Goal: Task Accomplishment & Management: Use online tool/utility

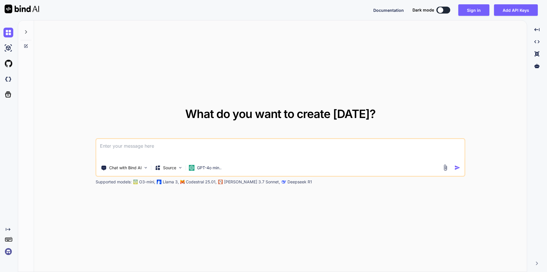
click at [193, 147] on textarea at bounding box center [280, 149] width 368 height 21
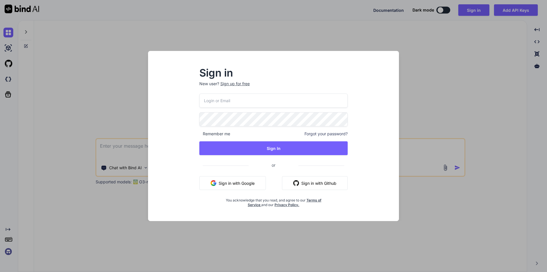
click at [220, 102] on input "email" at bounding box center [273, 101] width 149 height 14
type input "[EMAIL_ADDRESS][DOMAIN_NAME]"
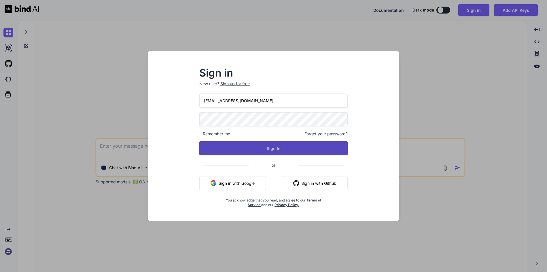
click at [279, 148] on button "Sign In" at bounding box center [273, 148] width 149 height 14
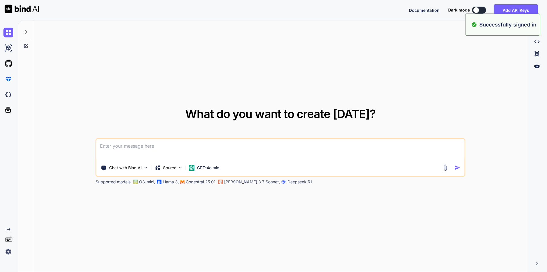
type textarea "x"
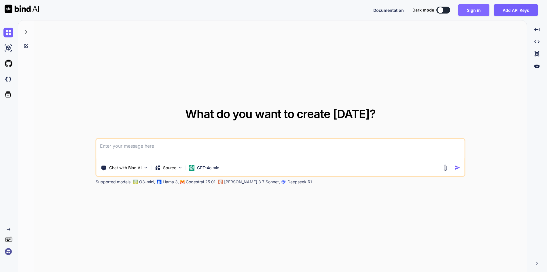
click at [474, 11] on button "Sign in" at bounding box center [473, 10] width 31 height 12
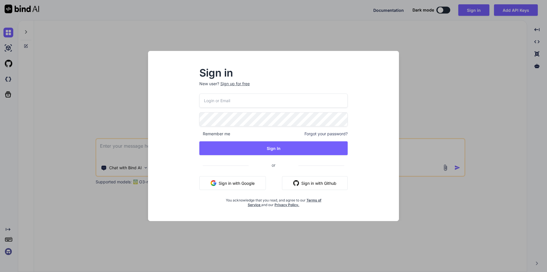
click at [226, 101] on input "email" at bounding box center [273, 101] width 149 height 14
type input "[EMAIL_ADDRESS][DOMAIN_NAME]"
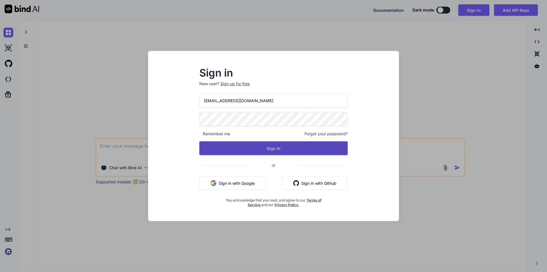
click at [274, 151] on button "Sign In" at bounding box center [273, 148] width 149 height 14
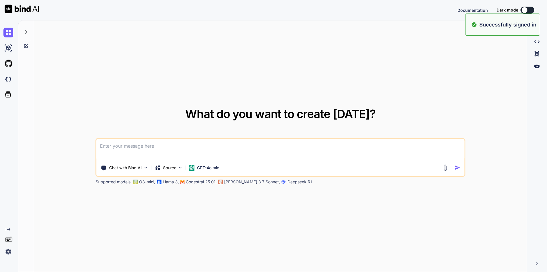
click at [150, 152] on textarea at bounding box center [280, 149] width 368 height 21
type textarea "x"
paste textarea "connect ECONNREFUSED [TECHNICAL_ID]"
type textarea "connect ECONNREFUSED [TECHNICAL_ID]"
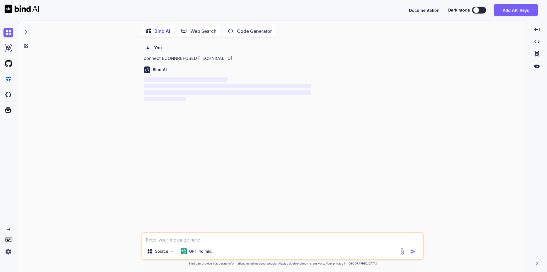
scroll to position [2, 0]
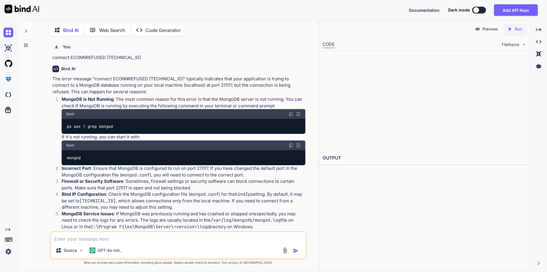
type textarea "x"
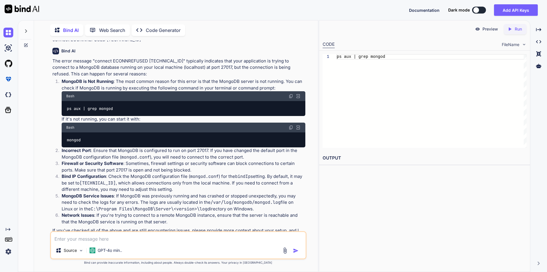
scroll to position [36, 0]
